Goal: Task Accomplishment & Management: Use online tool/utility

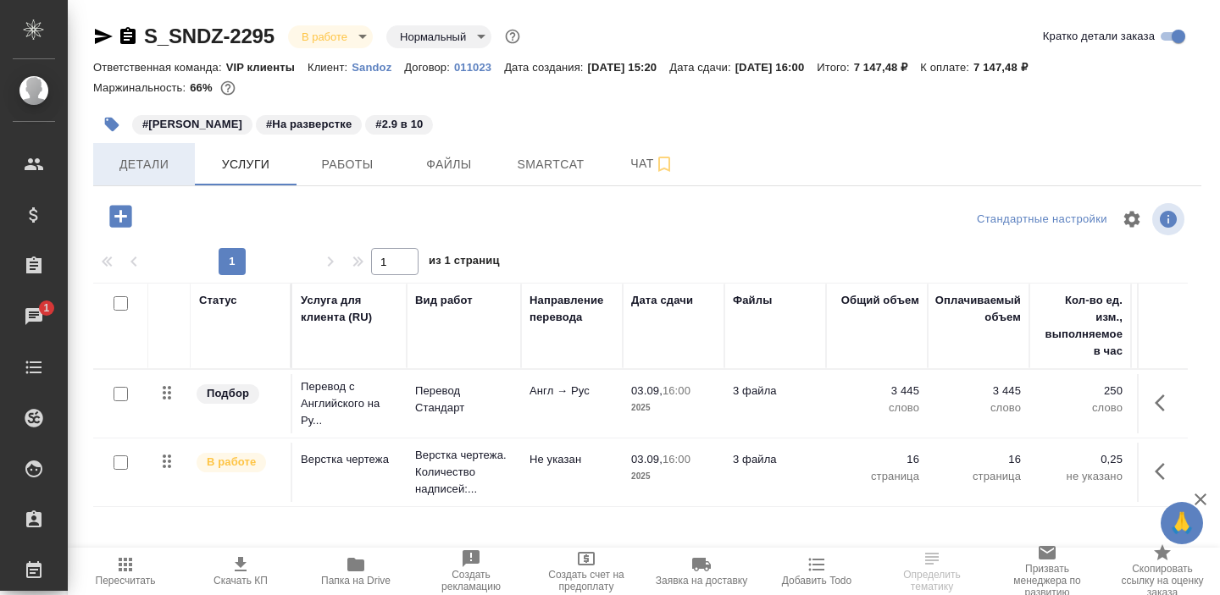
click at [139, 168] on span "Детали" at bounding box center [143, 164] width 81 height 21
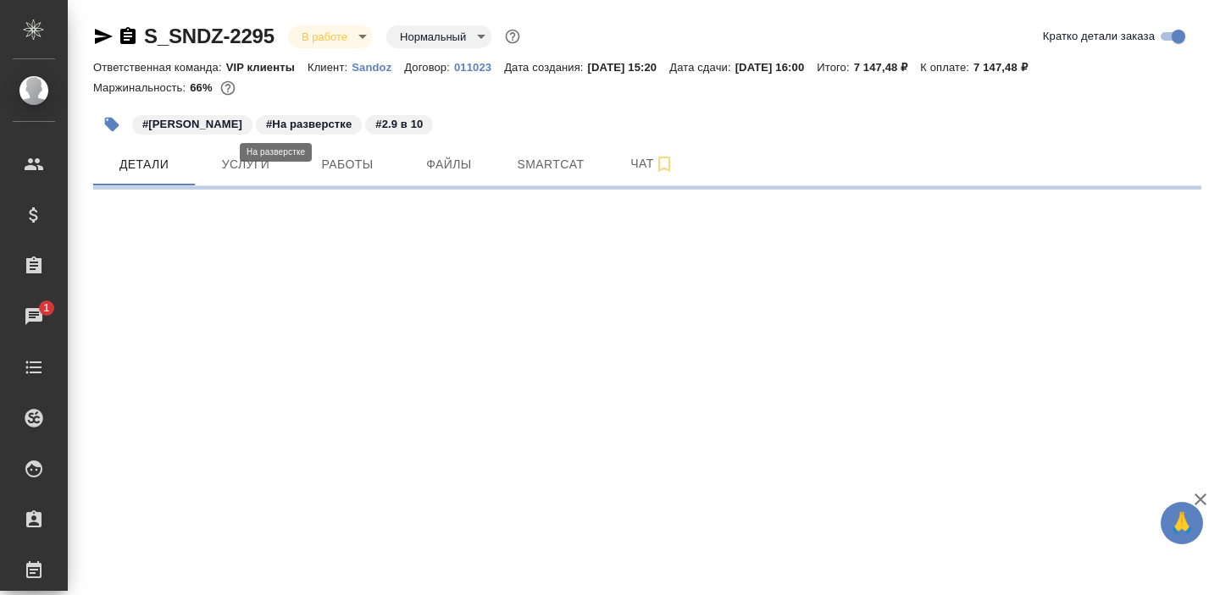
select select "RU"
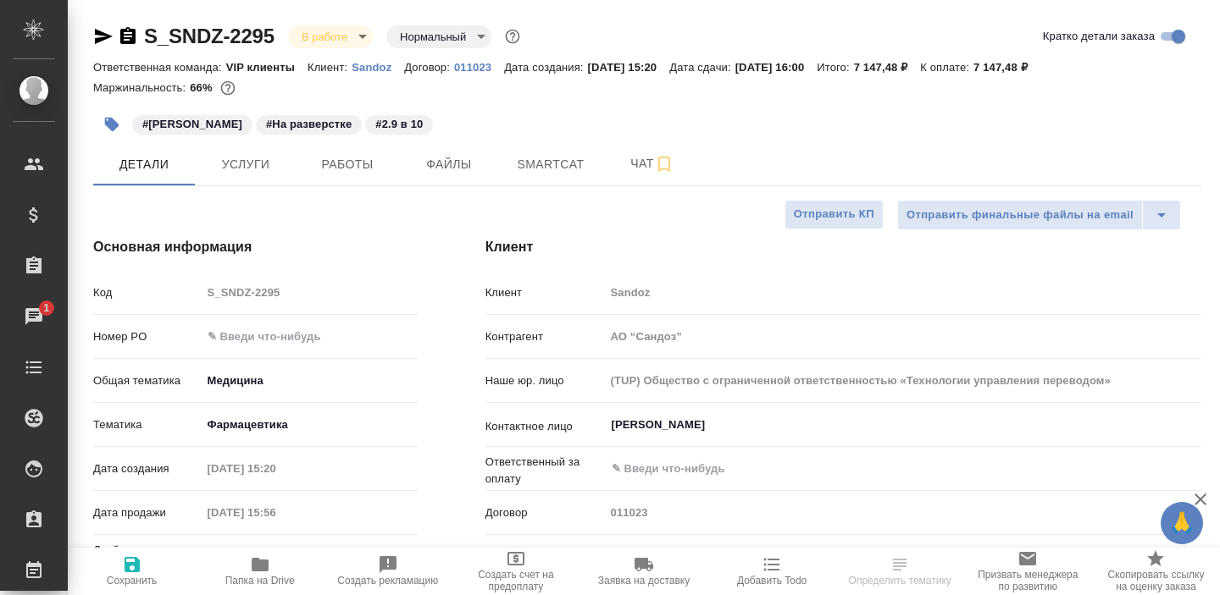
type textarea "x"
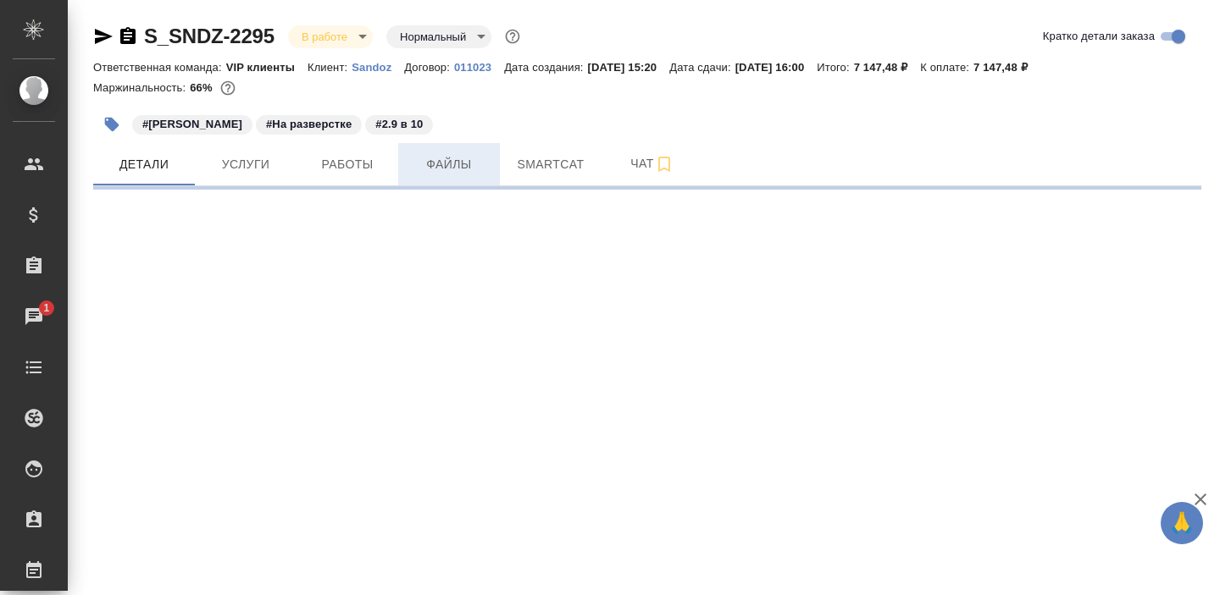
select select "RU"
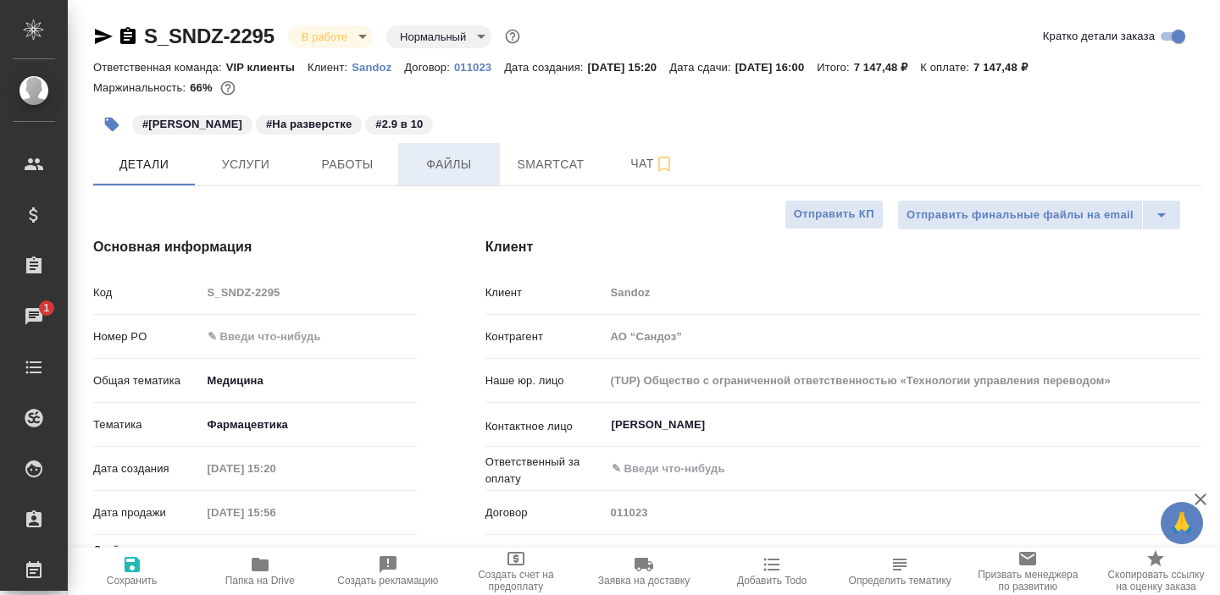
type textarea "x"
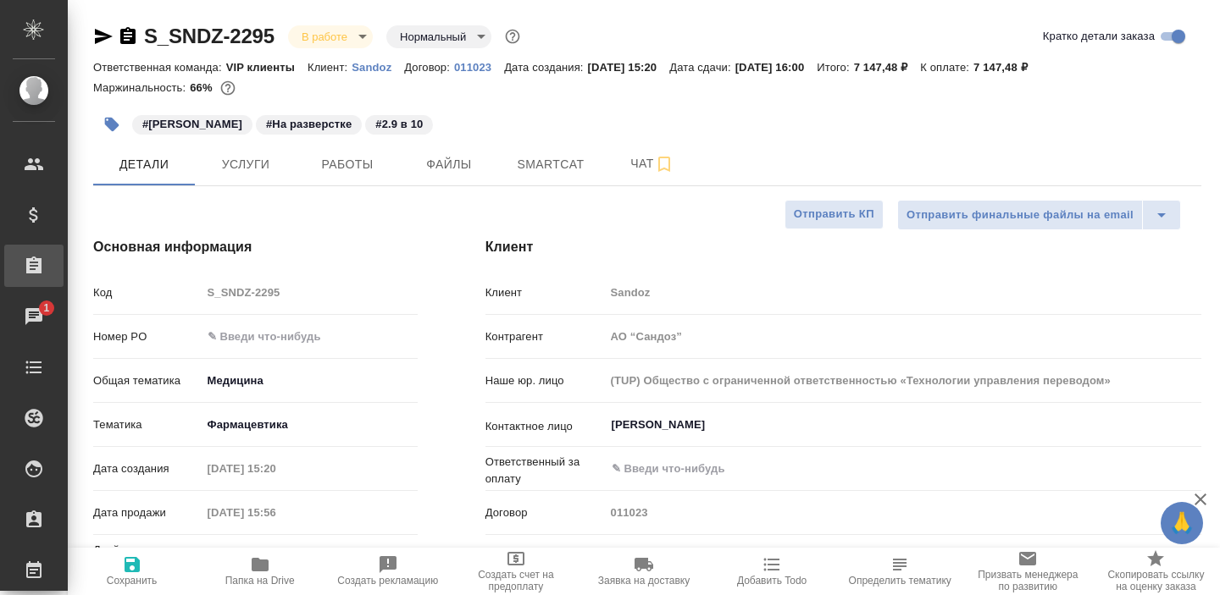
type textarea "x"
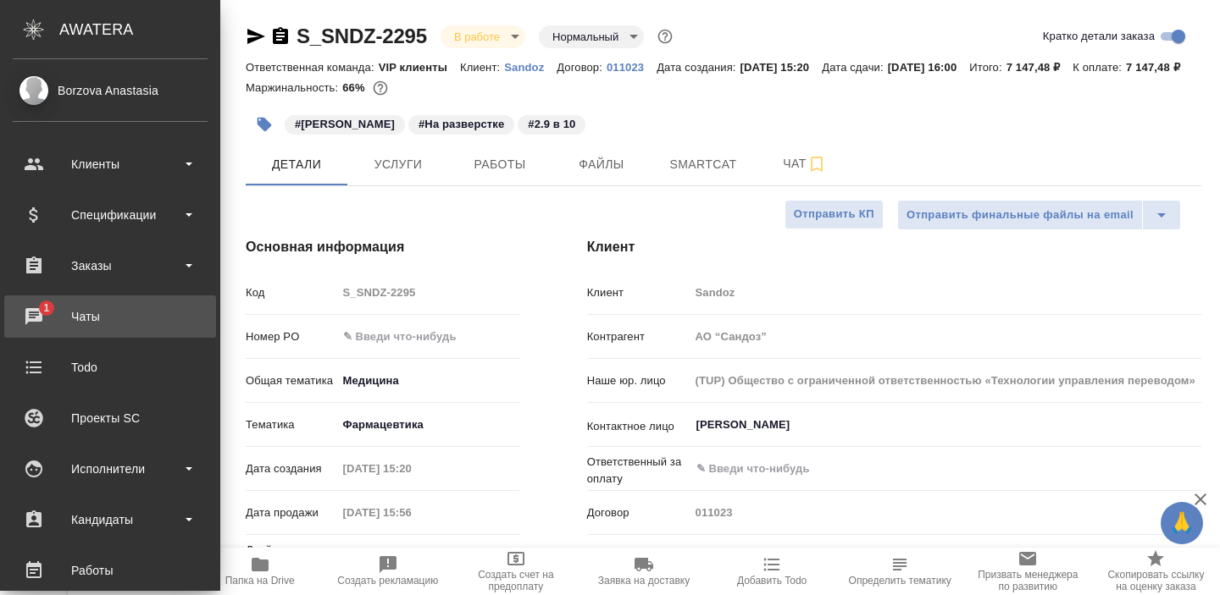
click at [48, 313] on div "Чаты" at bounding box center [110, 316] width 195 height 25
type textarea "x"
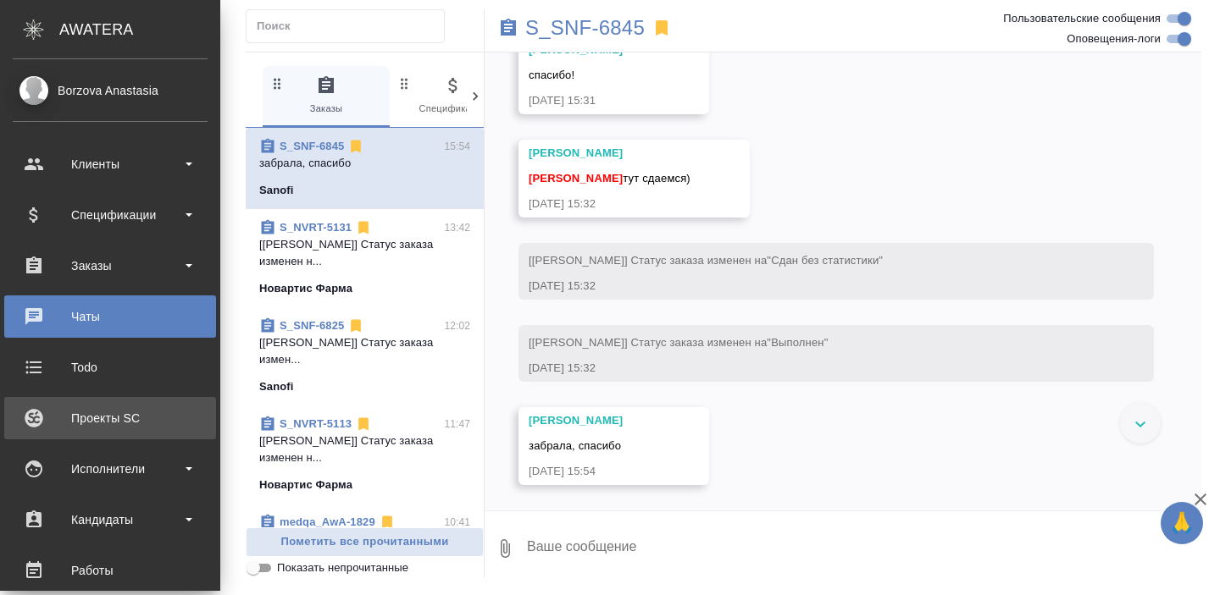
scroll to position [11931, 0]
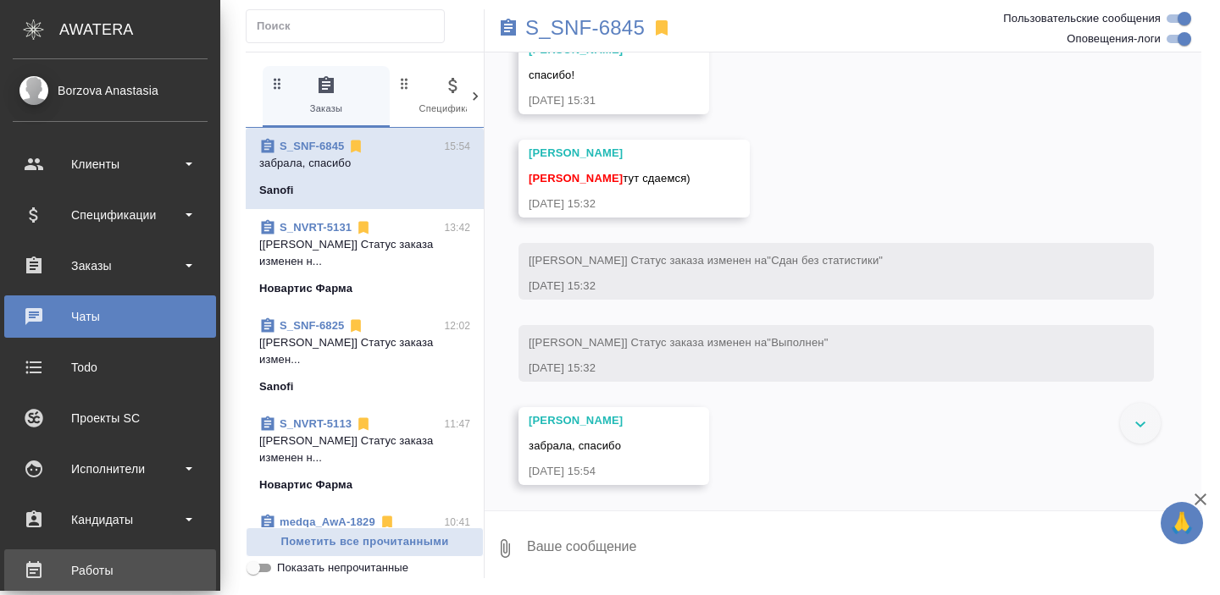
click at [98, 573] on div "Работы" at bounding box center [110, 570] width 195 height 25
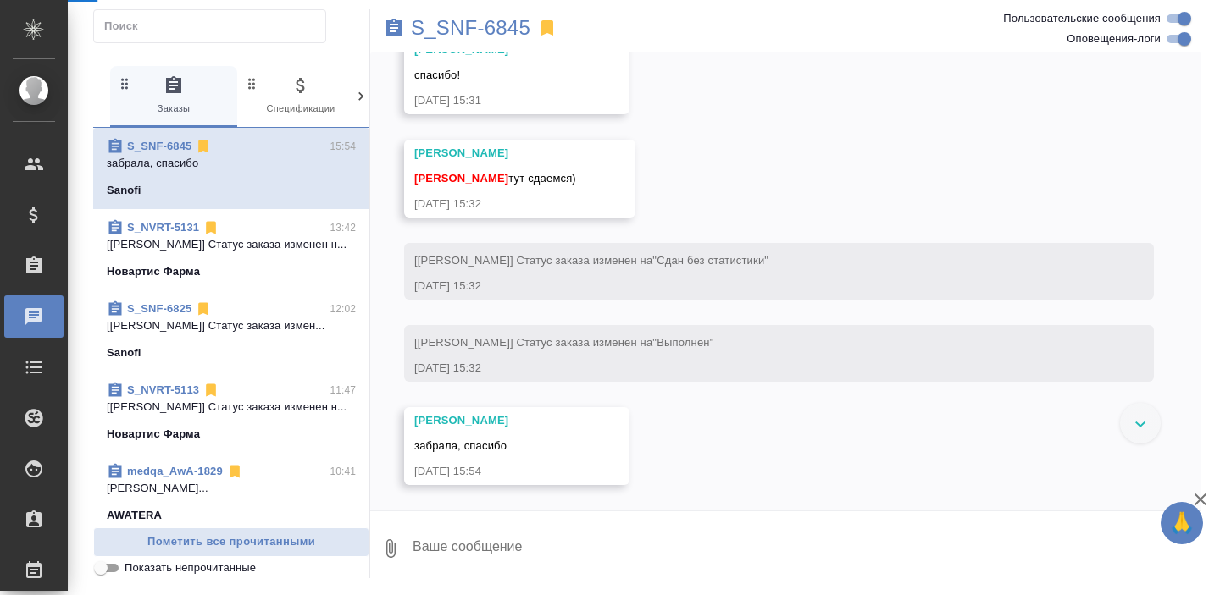
scroll to position [11558, 0]
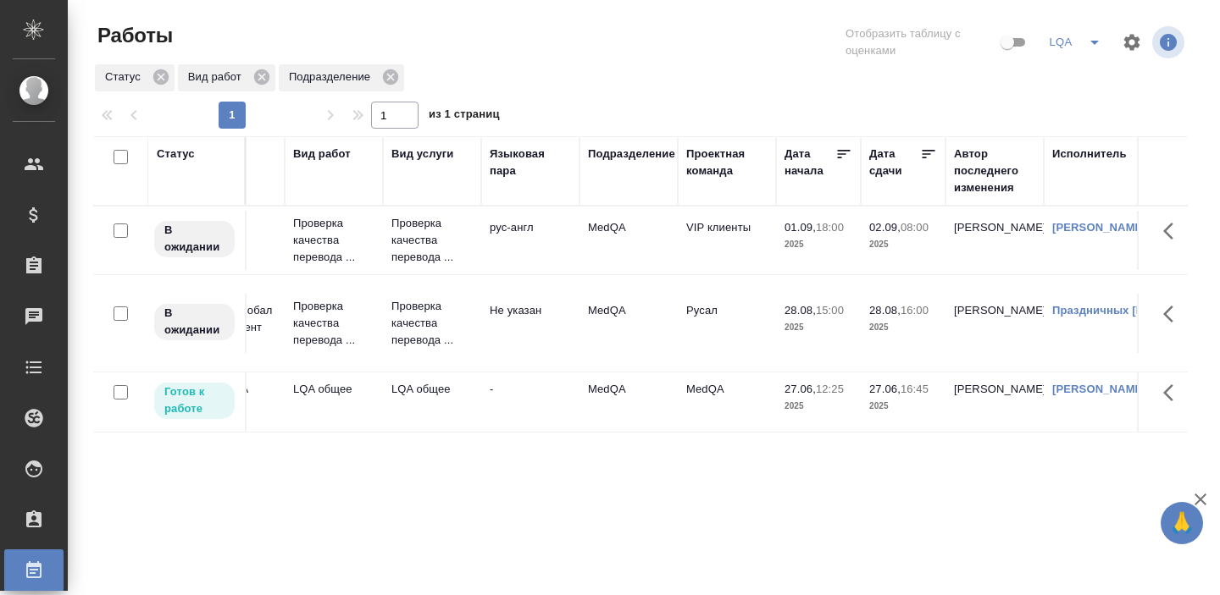
scroll to position [0, 159]
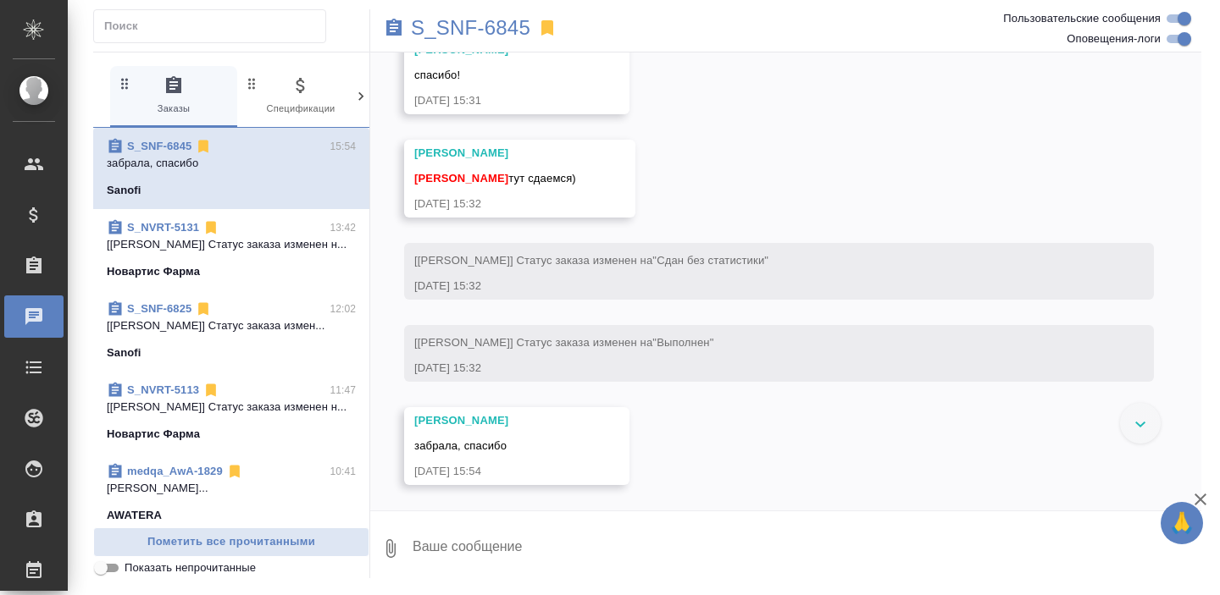
scroll to position [11566, 0]
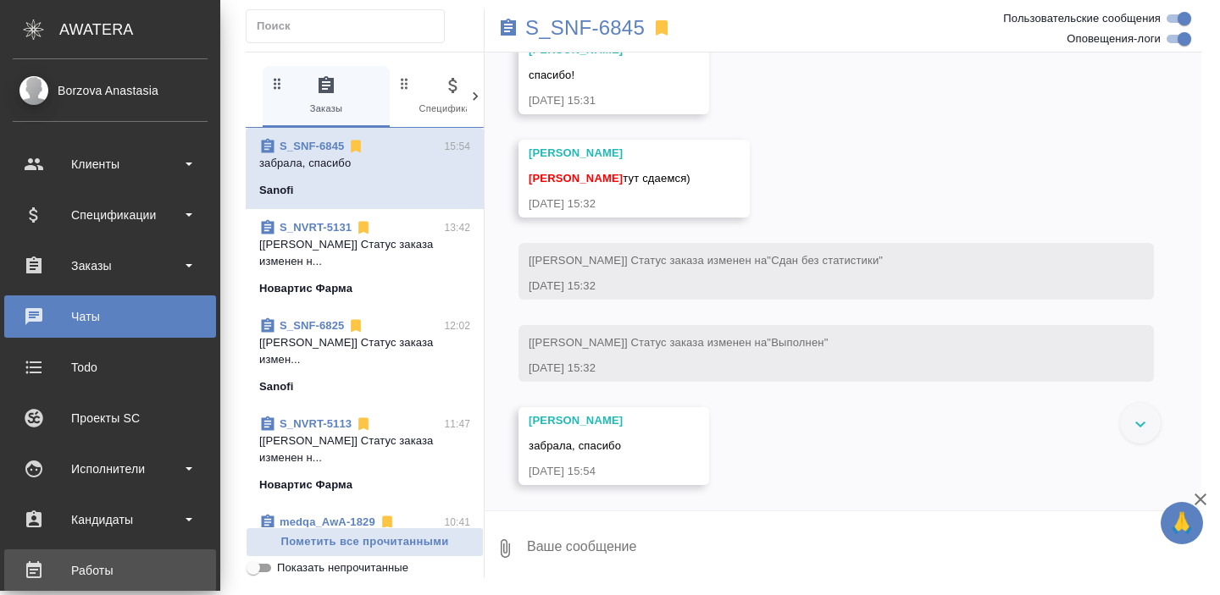
click at [80, 559] on div "Работы" at bounding box center [110, 570] width 195 height 25
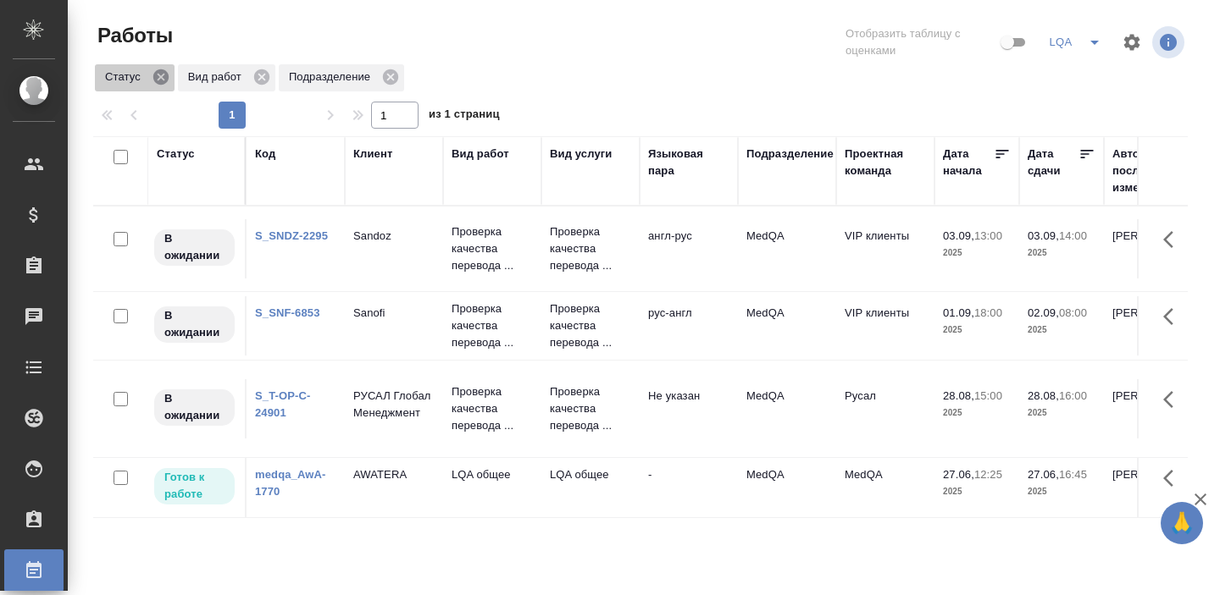
click at [161, 75] on icon at bounding box center [161, 77] width 19 height 19
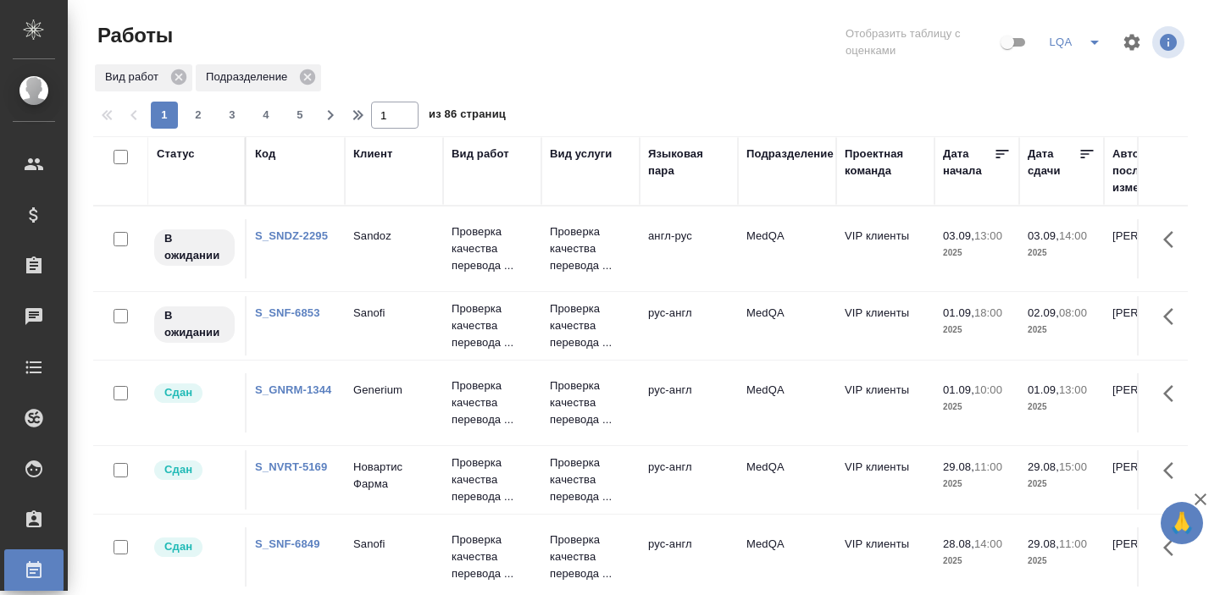
click at [1081, 156] on icon at bounding box center [1086, 154] width 17 height 17
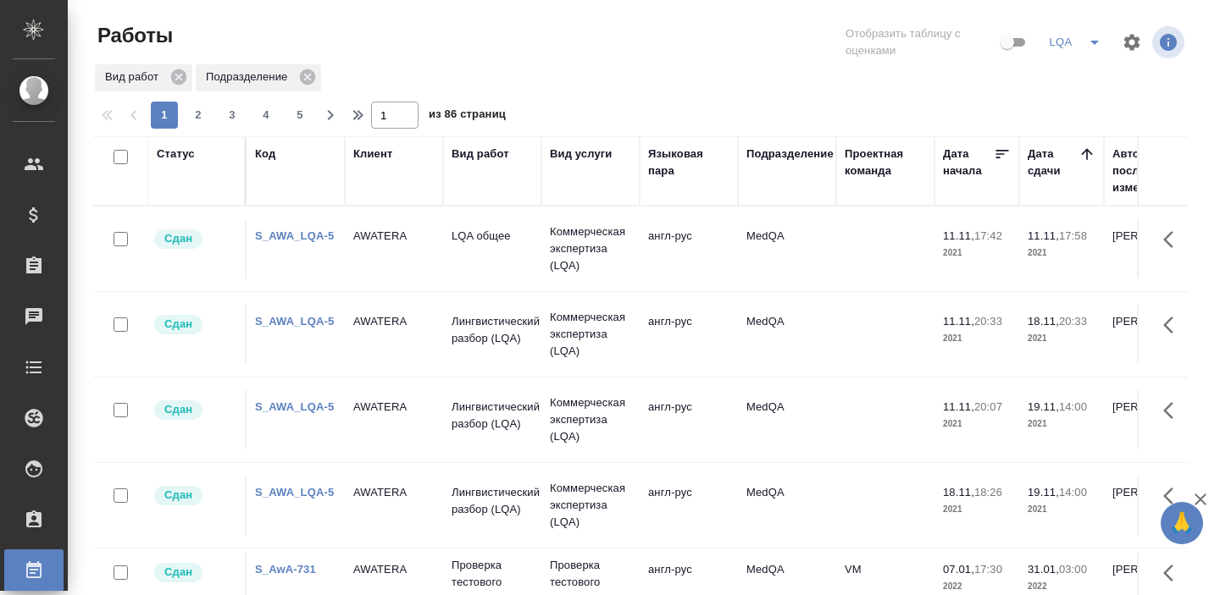
click at [1081, 156] on icon at bounding box center [1086, 154] width 17 height 17
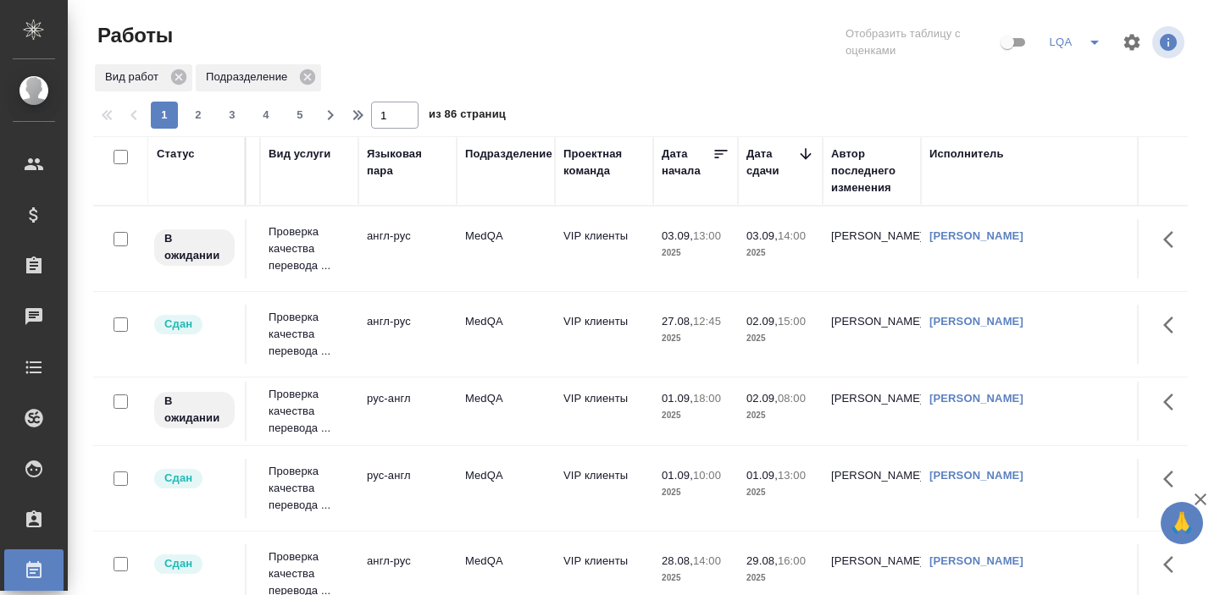
scroll to position [0, 283]
click at [964, 161] on div "Исполнитель" at bounding box center [964, 154] width 75 height 17
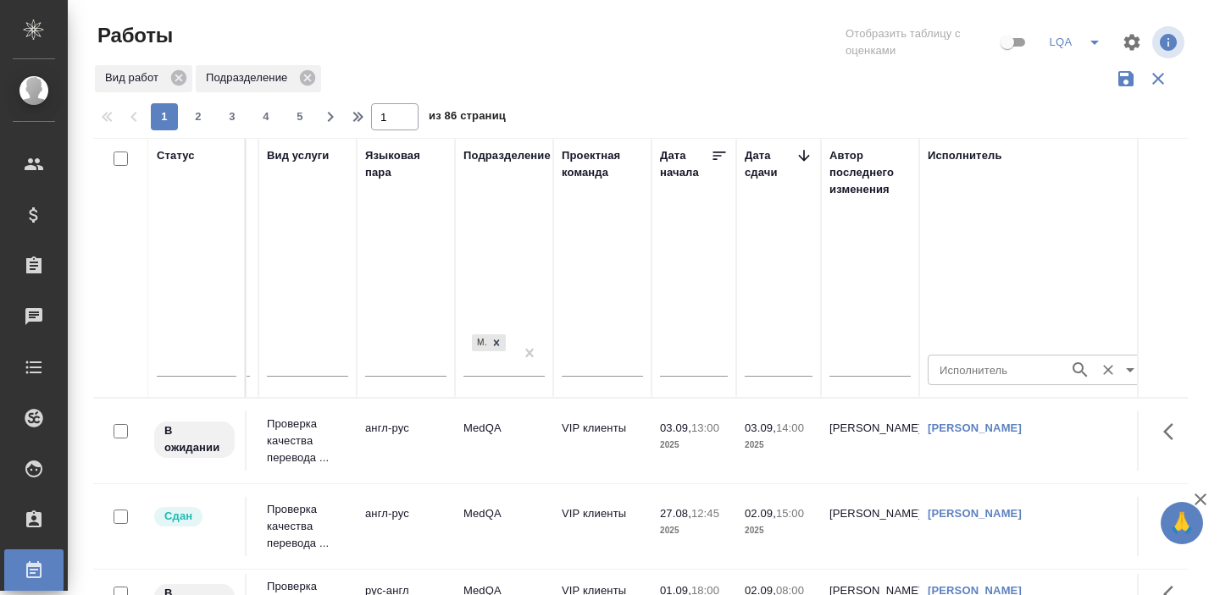
click at [951, 372] on input "Исполнитель" at bounding box center [996, 370] width 128 height 20
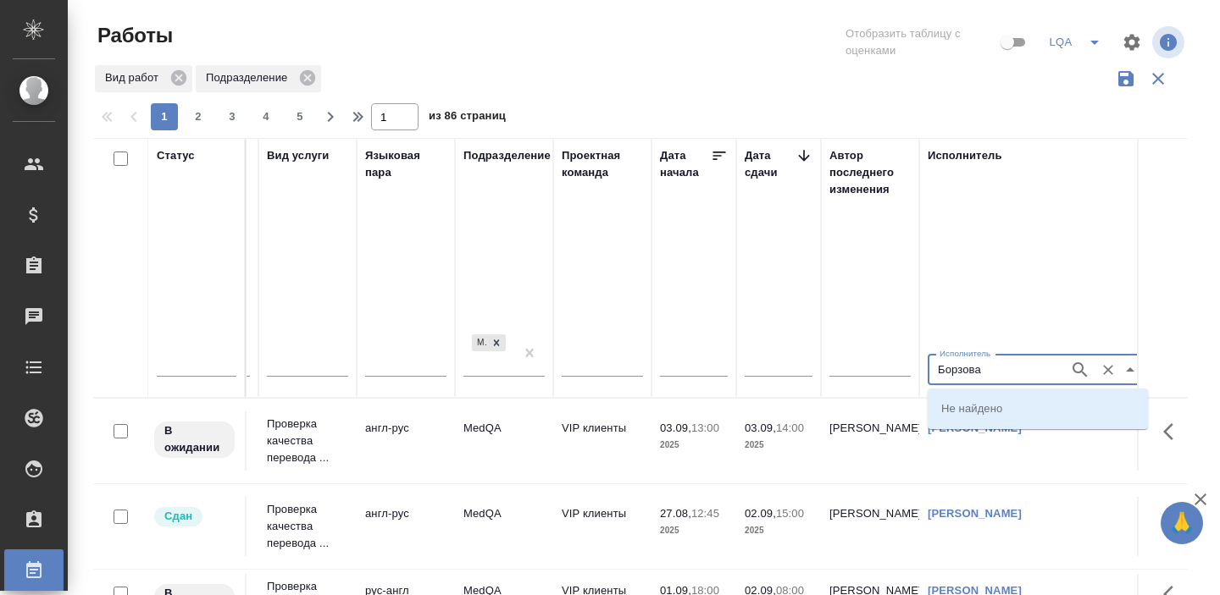
type input "Борзова"
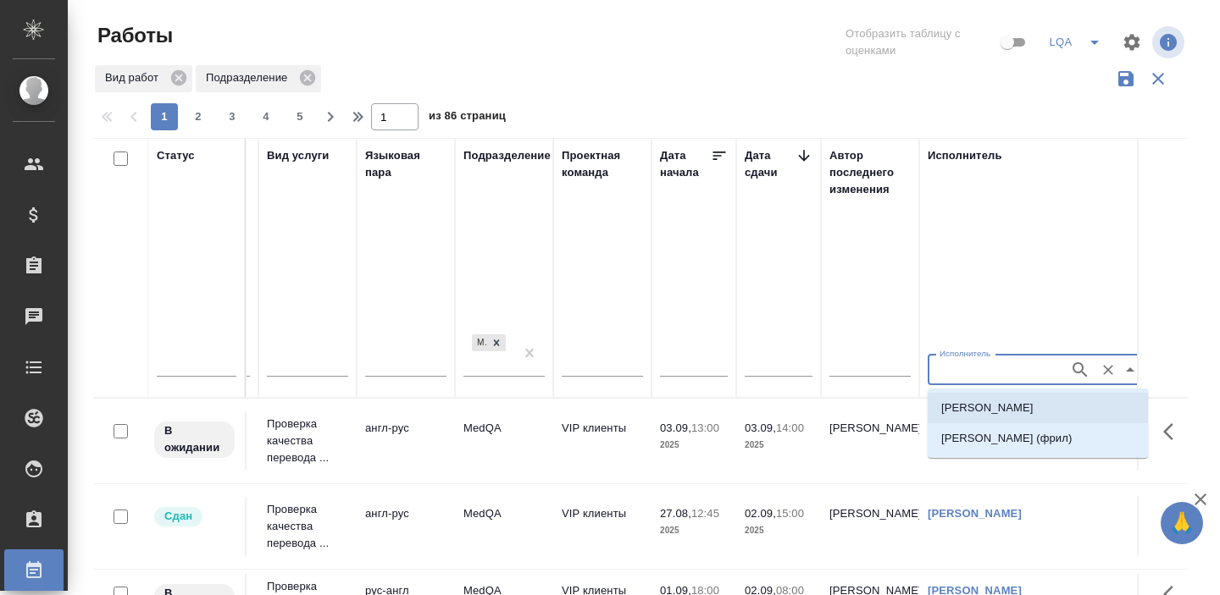
click at [963, 414] on p "[PERSON_NAME]" at bounding box center [987, 408] width 92 height 17
type input "[PERSON_NAME]"
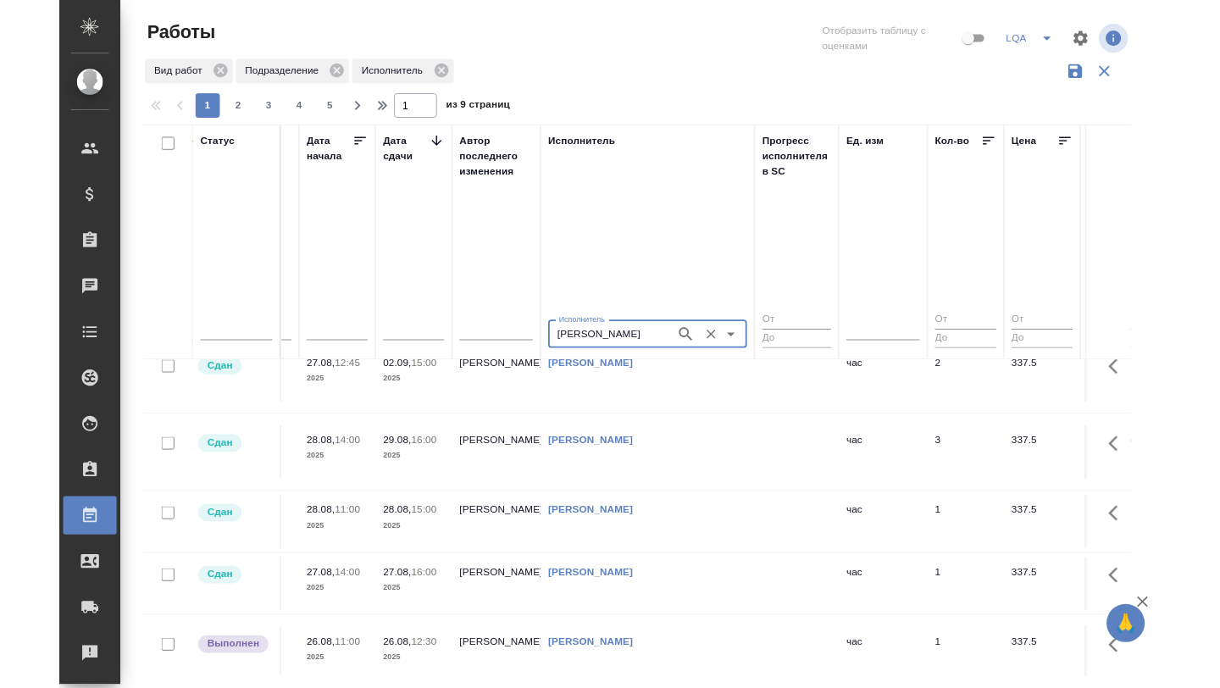
scroll to position [0, 0]
